Goal: Navigation & Orientation: Find specific page/section

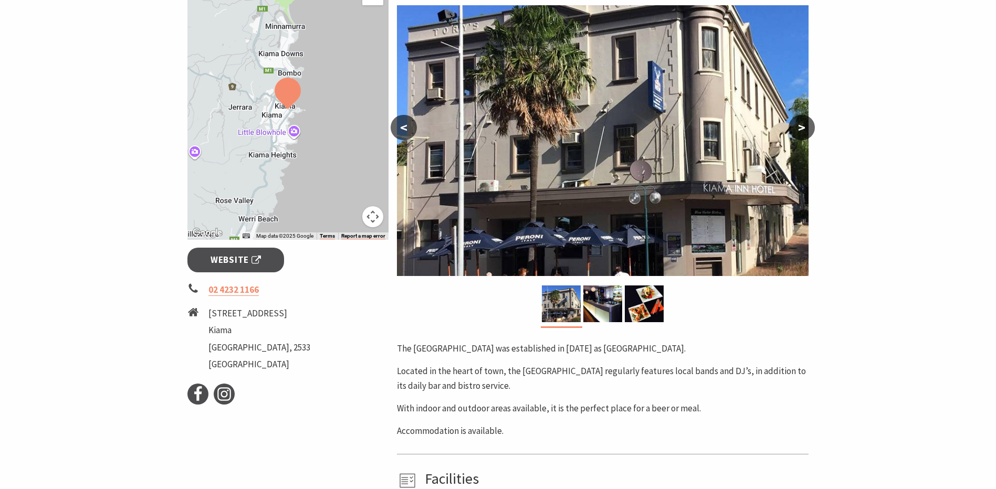
scroll to position [210, 0]
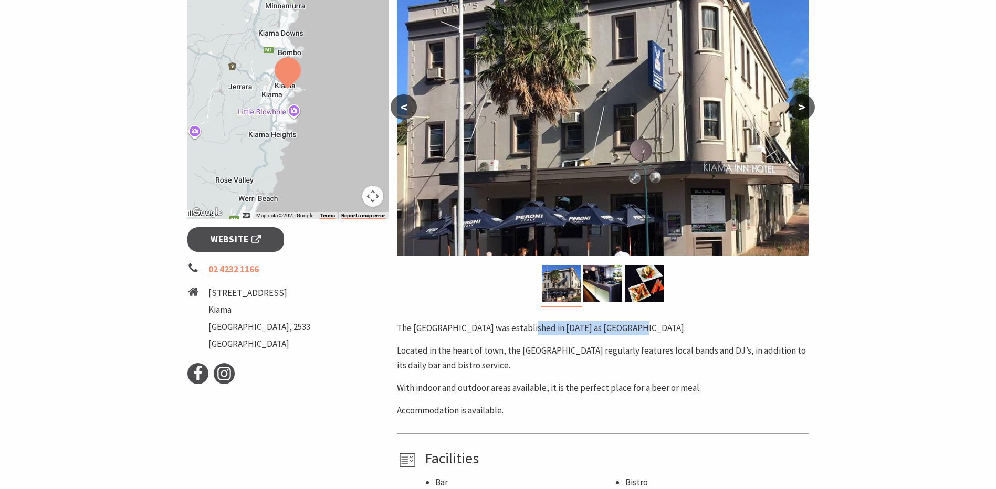
drag, startPoint x: 522, startPoint y: 331, endPoint x: 638, endPoint y: 329, distance: 116.1
click at [638, 329] on p "The [GEOGRAPHIC_DATA] was established in [DATE] as [GEOGRAPHIC_DATA]." at bounding box center [603, 328] width 412 height 14
drag, startPoint x: 638, startPoint y: 329, endPoint x: 739, endPoint y: 311, distance: 102.5
click at [739, 311] on div "Area [GEOGRAPHIC_DATA] #Bars, Pubs & Clubs < > The [GEOGRAPHIC_DATA] was establ…" at bounding box center [603, 224] width 420 height 531
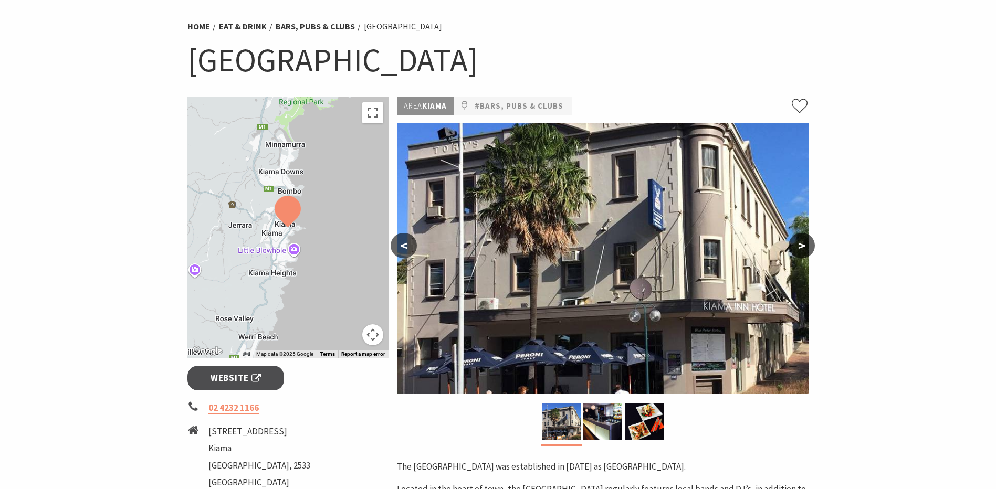
scroll to position [0, 0]
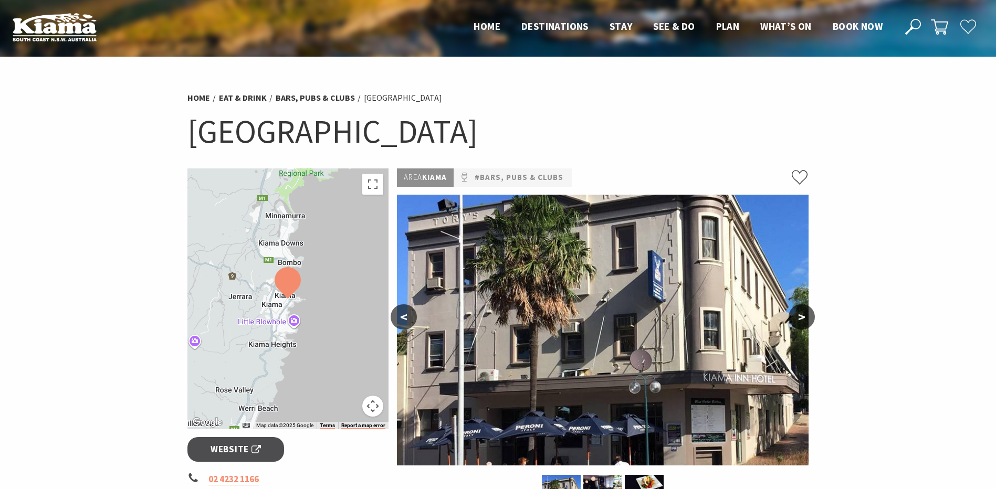
click at [797, 317] on button ">" at bounding box center [802, 317] width 26 height 25
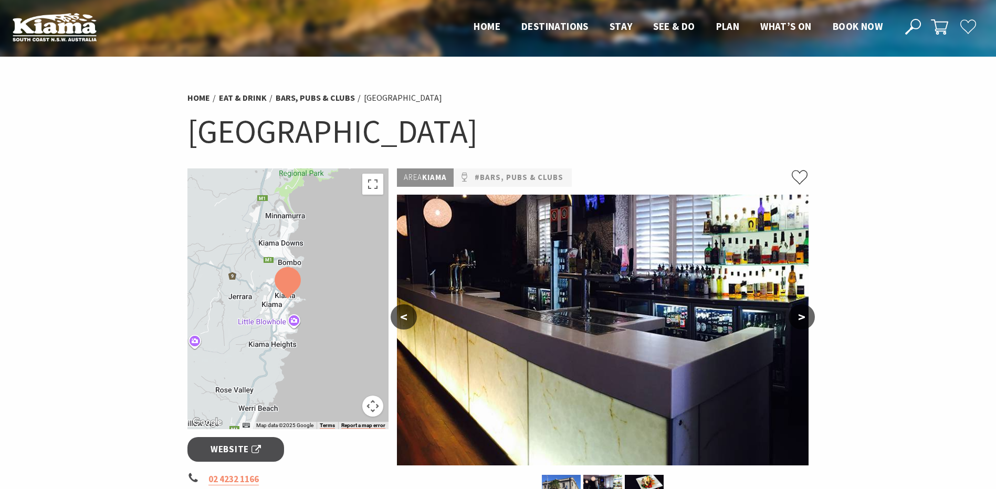
click at [800, 316] on button ">" at bounding box center [802, 317] width 26 height 25
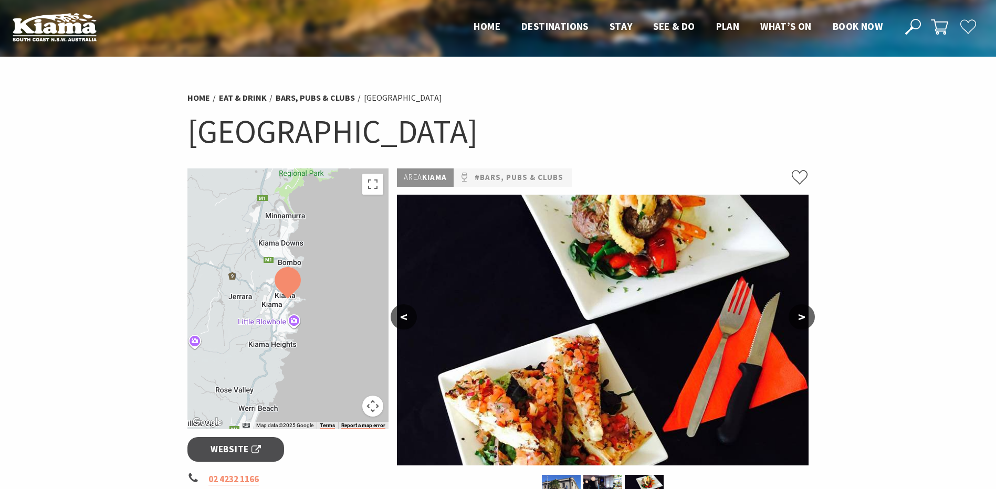
click at [800, 316] on button ">" at bounding box center [802, 317] width 26 height 25
click at [806, 316] on button ">" at bounding box center [802, 317] width 26 height 25
click at [804, 316] on button ">" at bounding box center [802, 317] width 26 height 25
drag, startPoint x: 918, startPoint y: 278, endPoint x: 922, endPoint y: 314, distance: 36.4
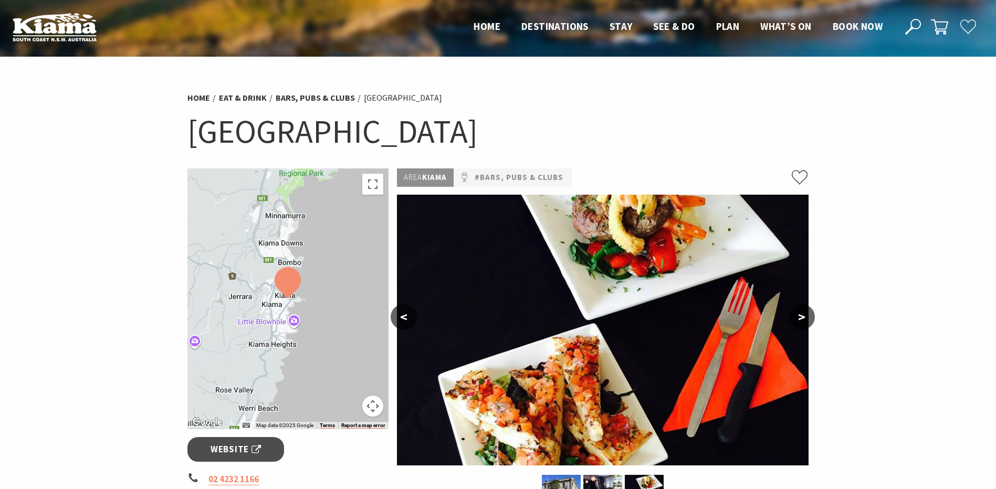
click at [922, 314] on section "Home Eat & Drink Bars, Pubs & Clubs Kiama Inn Hotel Kiama Inn Hotel ← Move left…" at bounding box center [498, 393] width 996 height 672
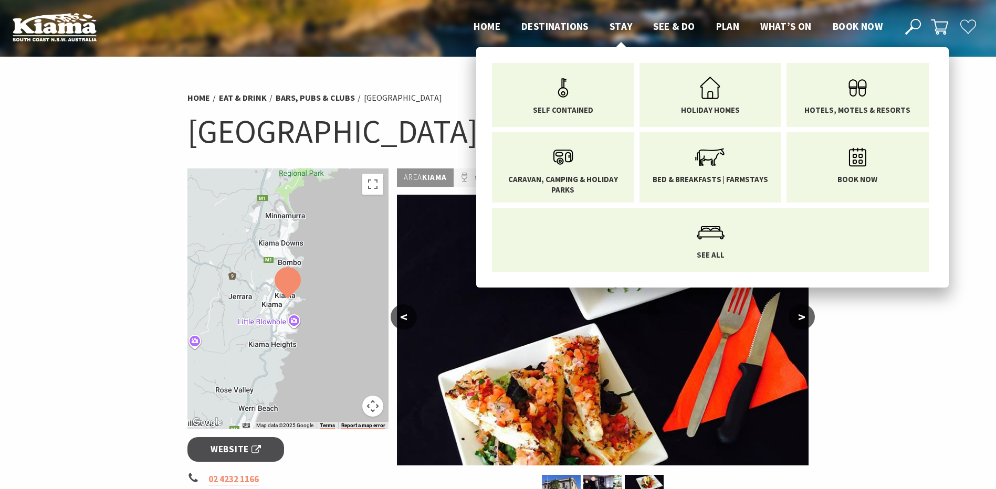
click at [619, 27] on span "Stay" at bounding box center [621, 26] width 23 height 13
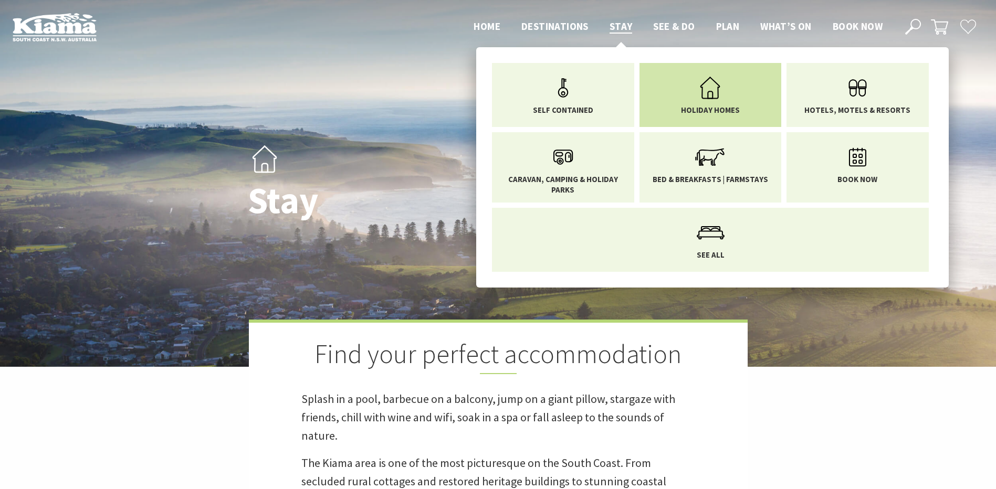
click at [709, 108] on span "Holiday Homes" at bounding box center [710, 110] width 59 height 11
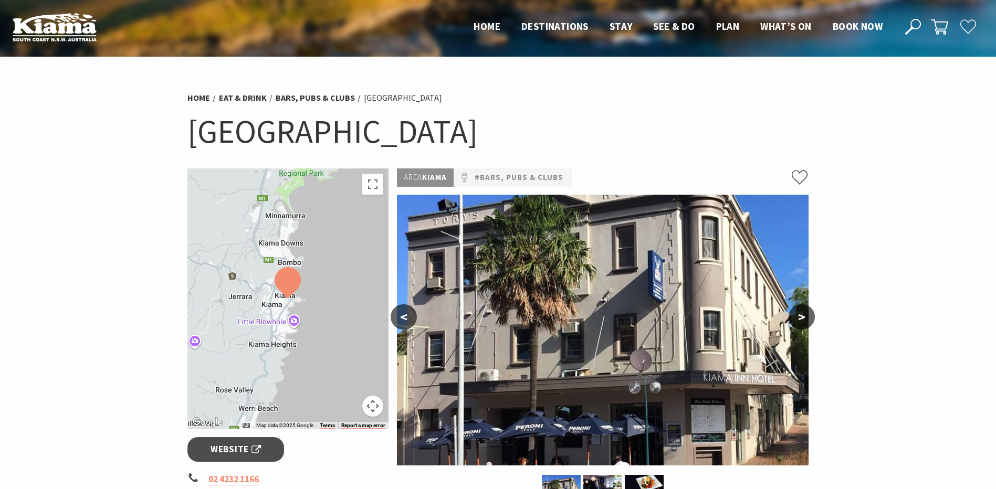
click at [92, 96] on section "Home Eat & Drink Bars, Pubs & Clubs Kiama Inn Hotel Kiama Inn Hotel ← Move left…" at bounding box center [498, 393] width 996 height 672
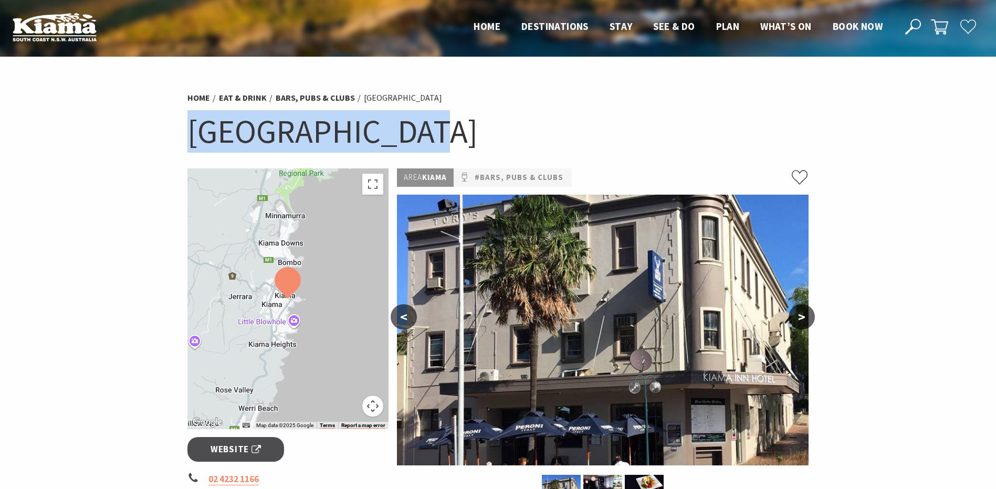
drag, startPoint x: 192, startPoint y: 128, endPoint x: 412, endPoint y: 129, distance: 219.5
click at [412, 129] on h1 "[GEOGRAPHIC_DATA]" at bounding box center [498, 131] width 622 height 43
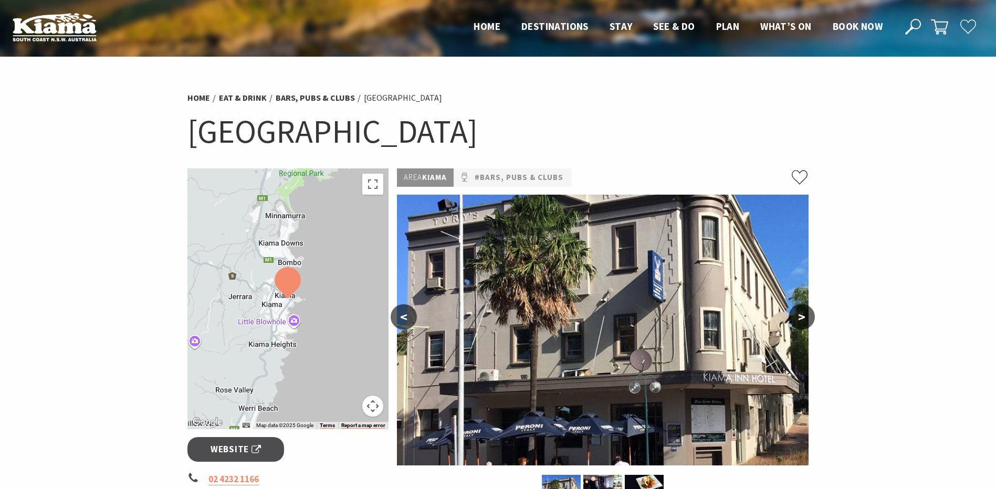
drag, startPoint x: 412, startPoint y: 129, endPoint x: 144, endPoint y: 248, distance: 292.9
click at [98, 289] on section "Home Eat & Drink Bars, Pubs & Clubs [GEOGRAPHIC_DATA] [GEOGRAPHIC_DATA] ← Move …" at bounding box center [498, 393] width 996 height 672
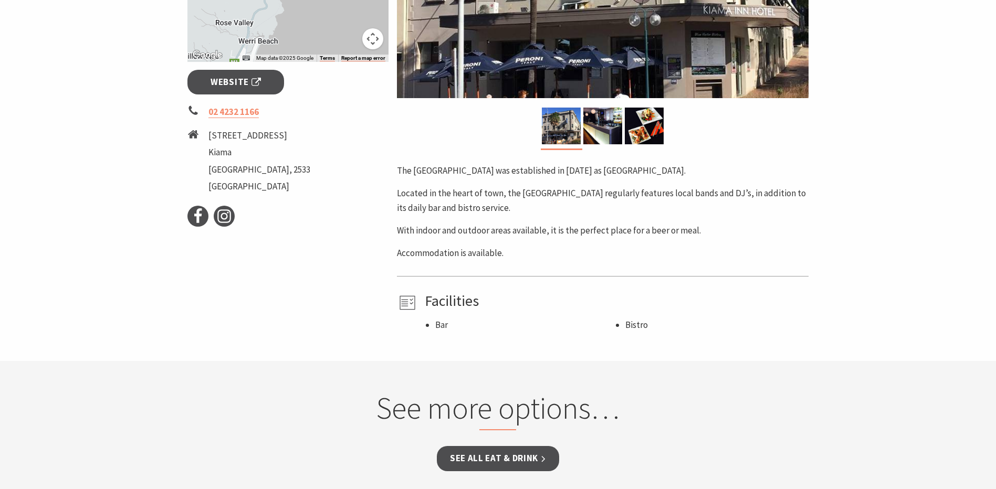
scroll to position [315, 0]
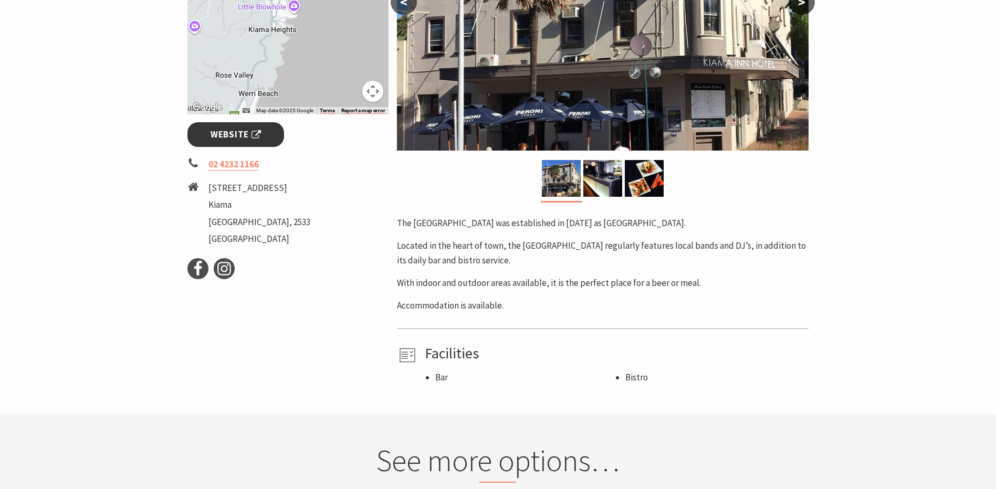
click at [229, 135] on span "Website" at bounding box center [236, 135] width 50 height 14
